Goal: Information Seeking & Learning: Understand process/instructions

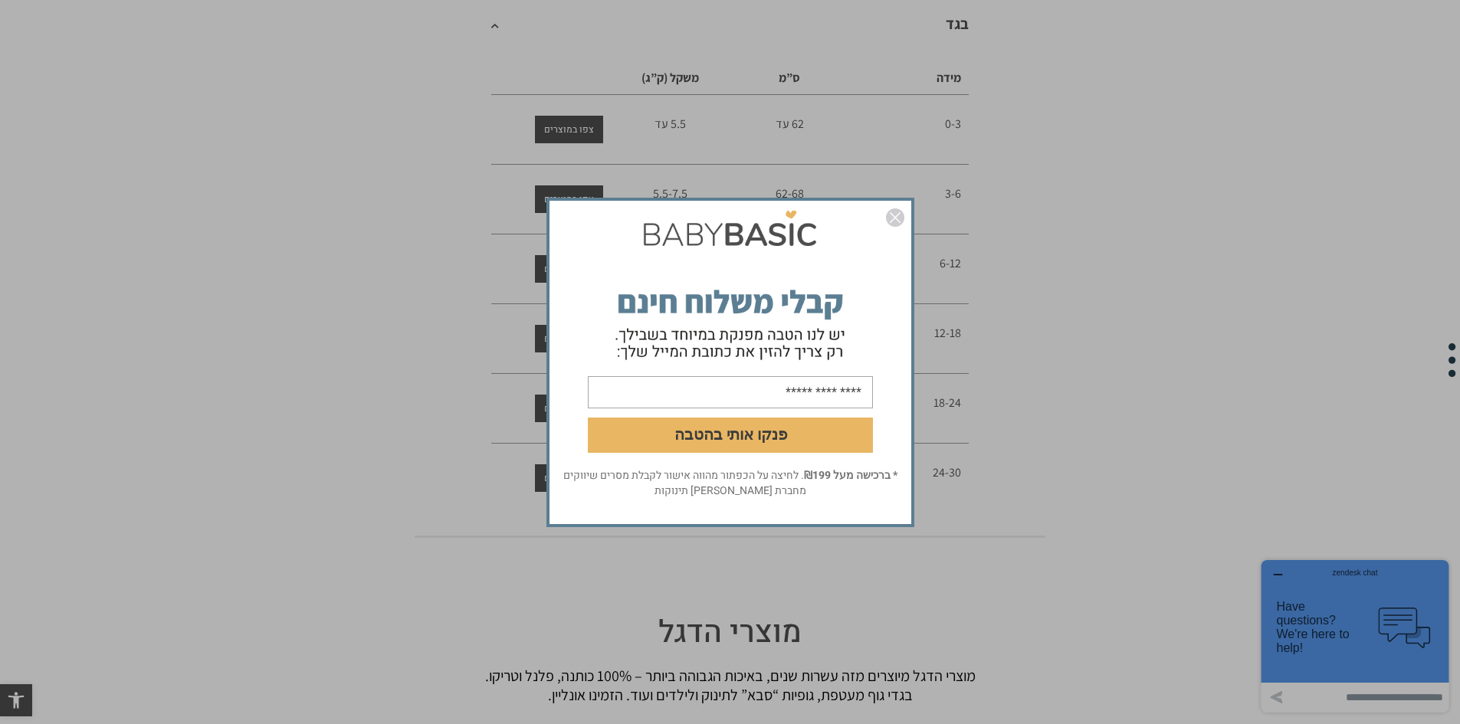
click at [891, 217] on img "סגור" at bounding box center [895, 217] width 18 height 18
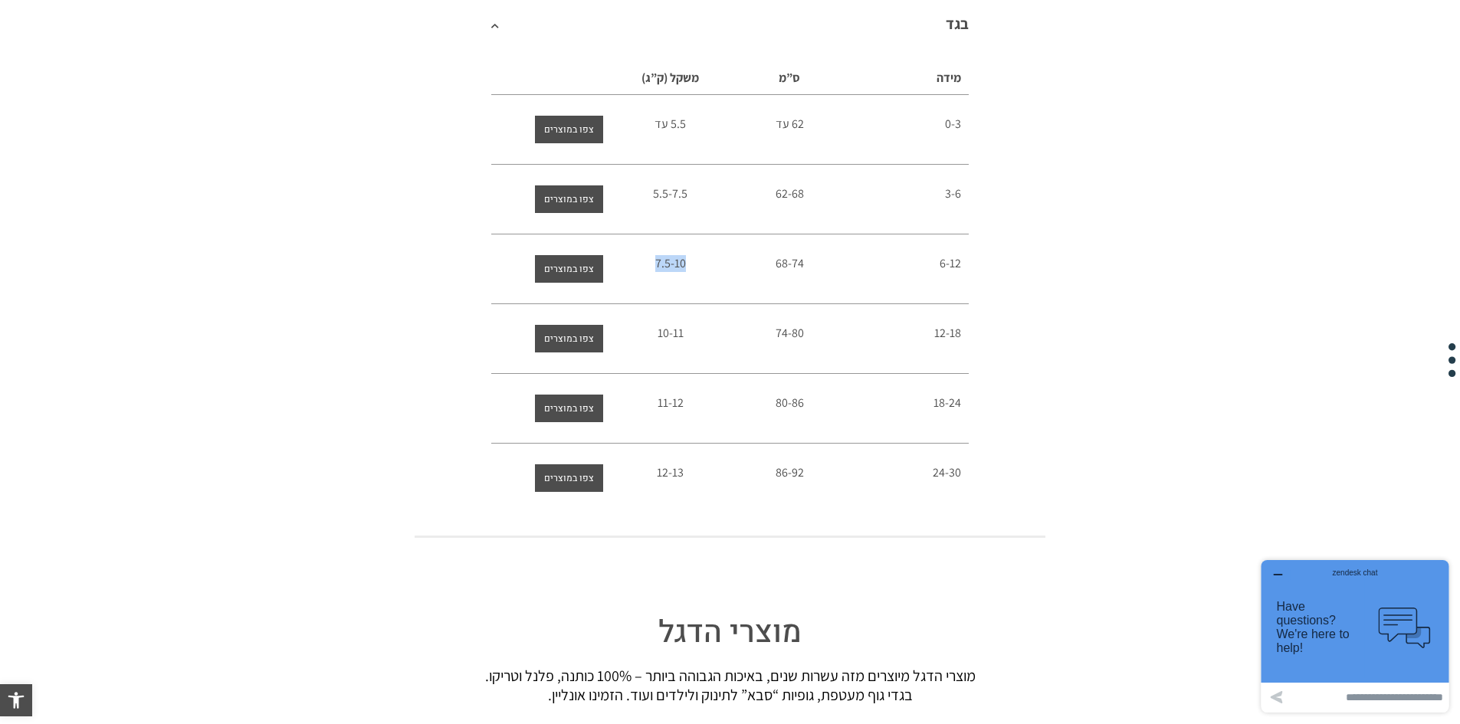
drag, startPoint x: 654, startPoint y: 261, endPoint x: 683, endPoint y: 264, distance: 30.0
click at [683, 264] on div "7.5-10" at bounding box center [670, 263] width 104 height 17
drag, startPoint x: 941, startPoint y: 263, endPoint x: 958, endPoint y: 263, distance: 17.6
click at [958, 263] on span "6-12" at bounding box center [949, 263] width 21 height 16
drag, startPoint x: 932, startPoint y: 337, endPoint x: 960, endPoint y: 336, distance: 27.6
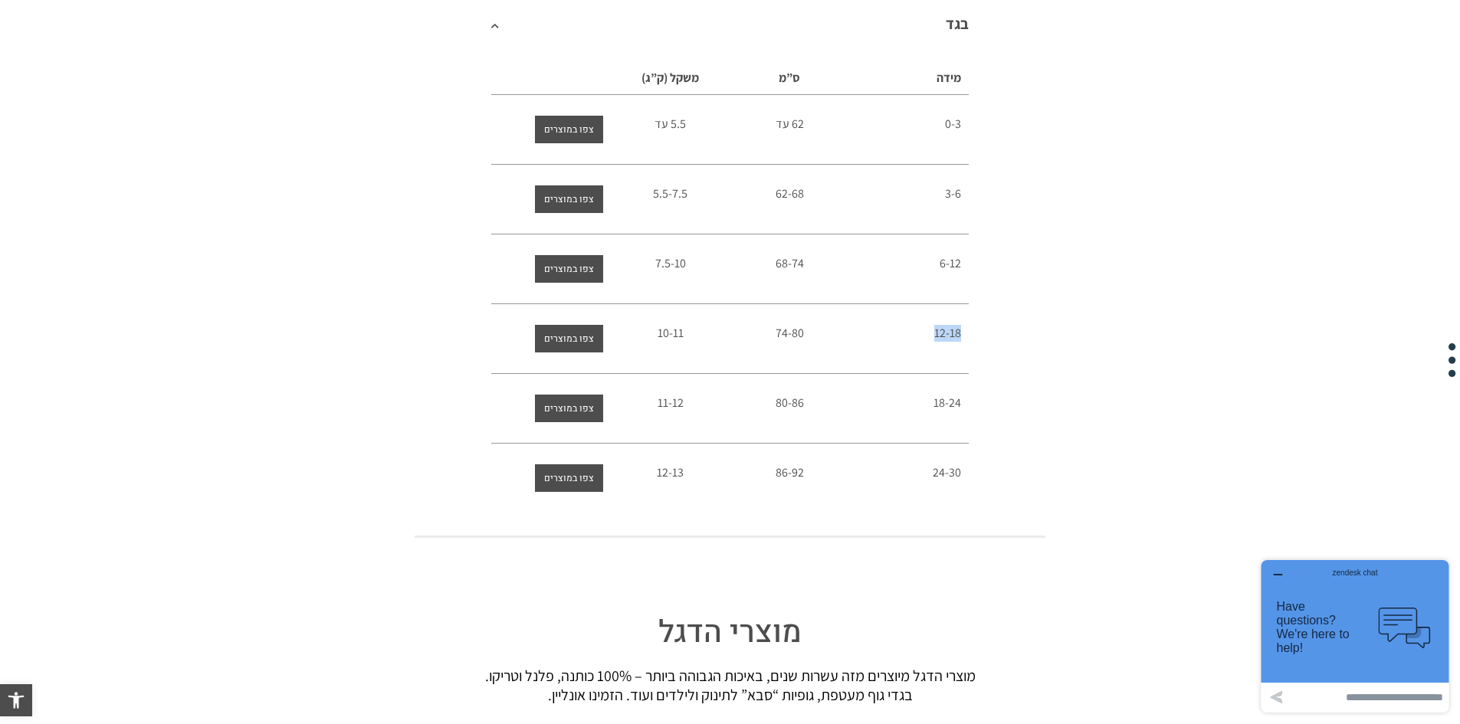
click at [960, 336] on div "12-18" at bounding box center [909, 333] width 104 height 17
drag, startPoint x: 647, startPoint y: 405, endPoint x: 683, endPoint y: 405, distance: 36.0
click at [683, 405] on div "11-12" at bounding box center [670, 403] width 104 height 17
drag, startPoint x: 654, startPoint y: 262, endPoint x: 683, endPoint y: 269, distance: 30.7
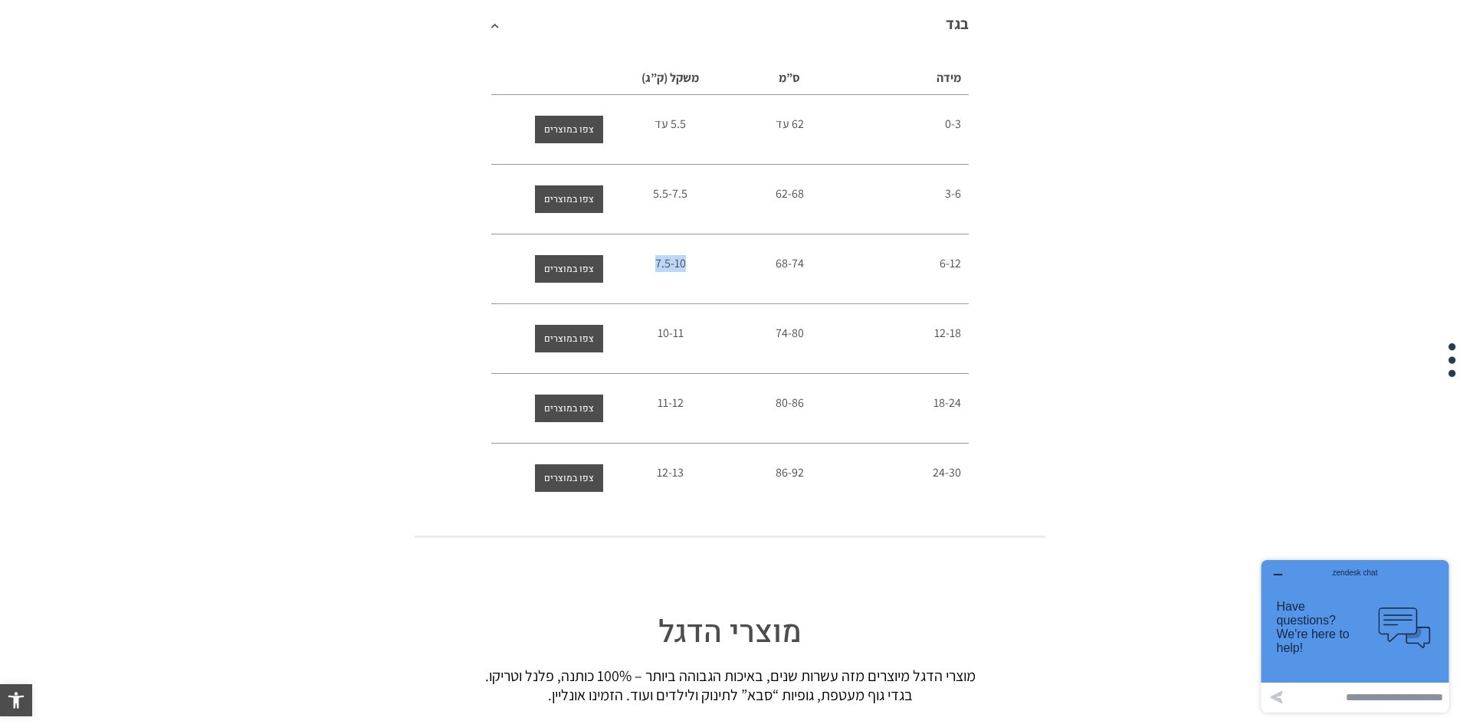
click at [683, 269] on div "7.5-10" at bounding box center [670, 263] width 104 height 17
drag, startPoint x: 640, startPoint y: 477, endPoint x: 688, endPoint y: 478, distance: 48.3
click at [688, 478] on div "12-13" at bounding box center [670, 472] width 104 height 17
